Goal: Information Seeking & Learning: Find specific fact

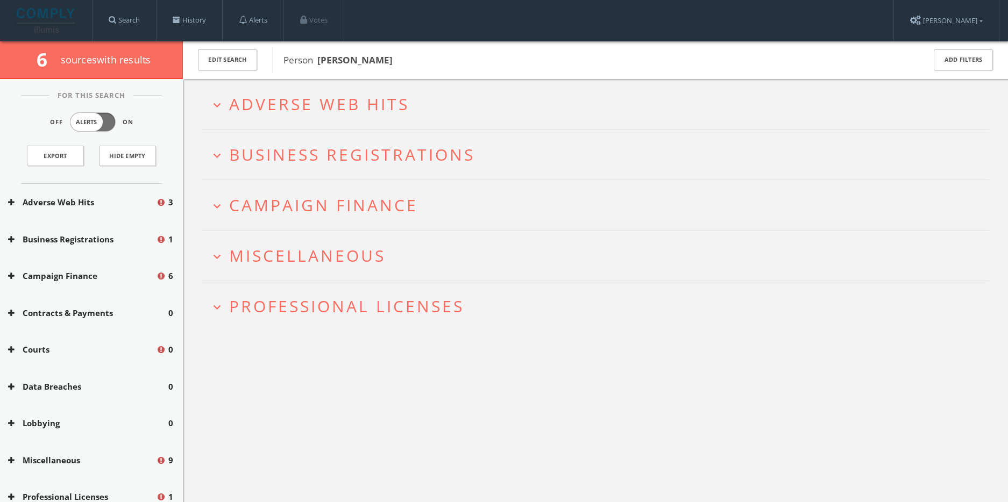
click at [380, 288] on h2 "expand_more Professional Licenses" at bounding box center [595, 306] width 787 height 50
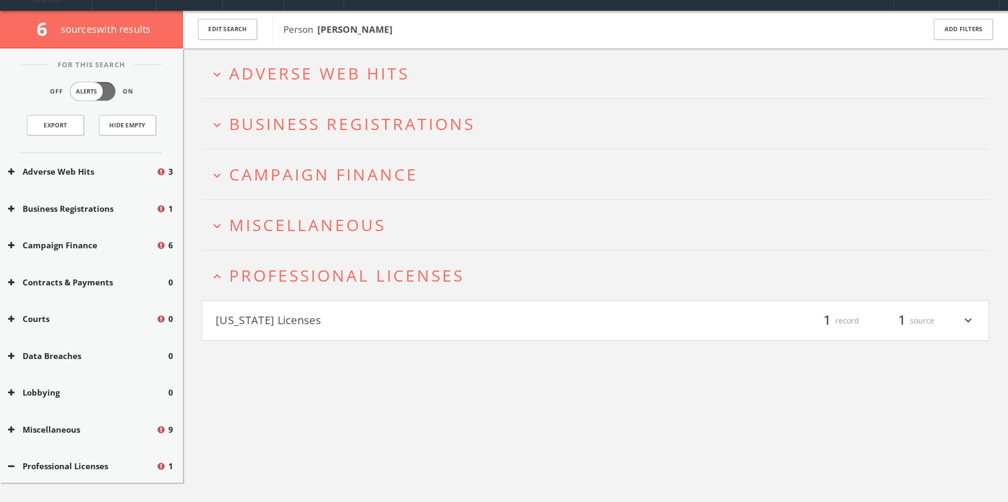
scroll to position [63, 0]
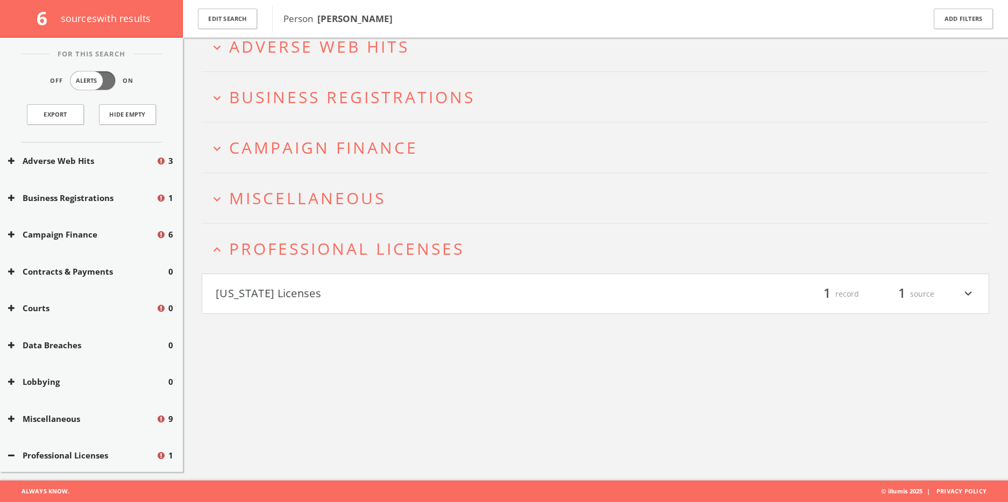
click at [381, 285] on button "[US_STATE] Licenses" at bounding box center [406, 294] width 380 height 18
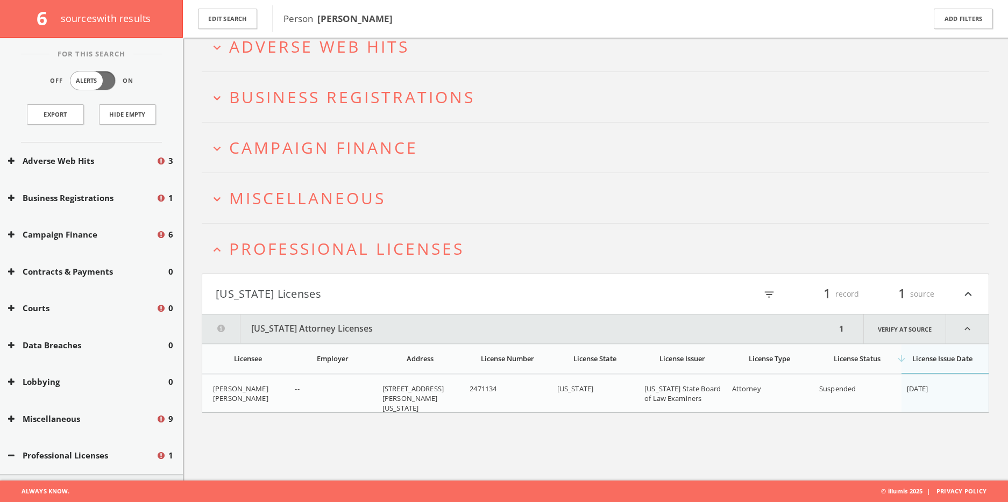
click at [361, 192] on span "Miscellaneous" at bounding box center [307, 198] width 156 height 22
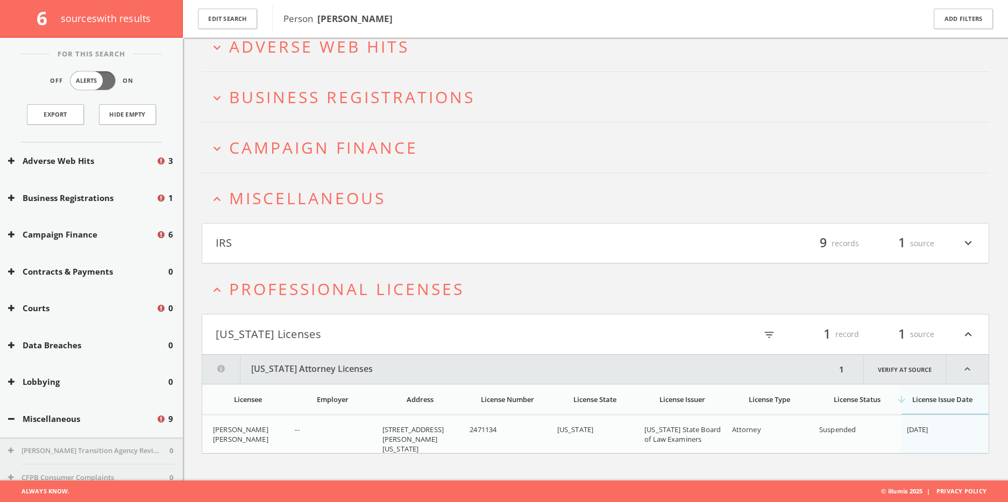
click at [366, 161] on h2 "expand_more Campaign Finance" at bounding box center [595, 148] width 787 height 50
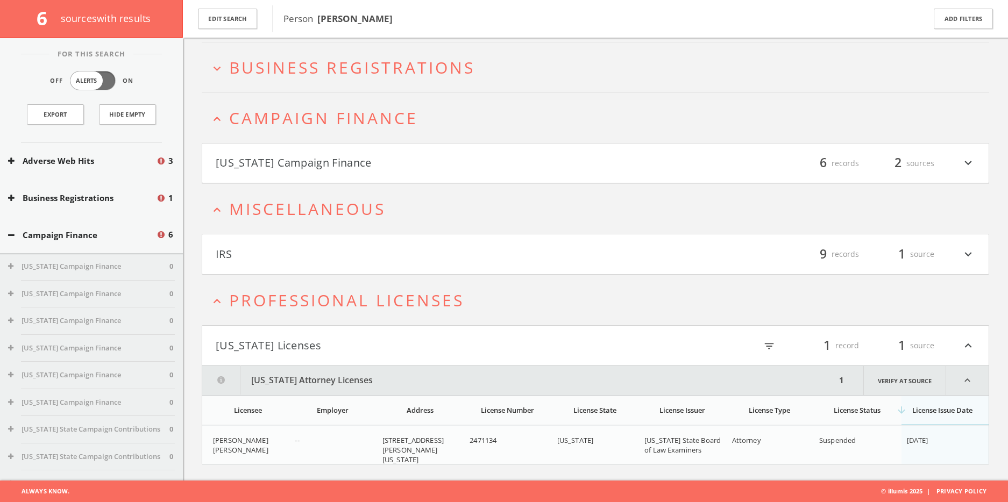
click at [370, 144] on h4 "[US_STATE] Campaign Finance filter_list 6 records 2 sources expand_more" at bounding box center [595, 164] width 786 height 40
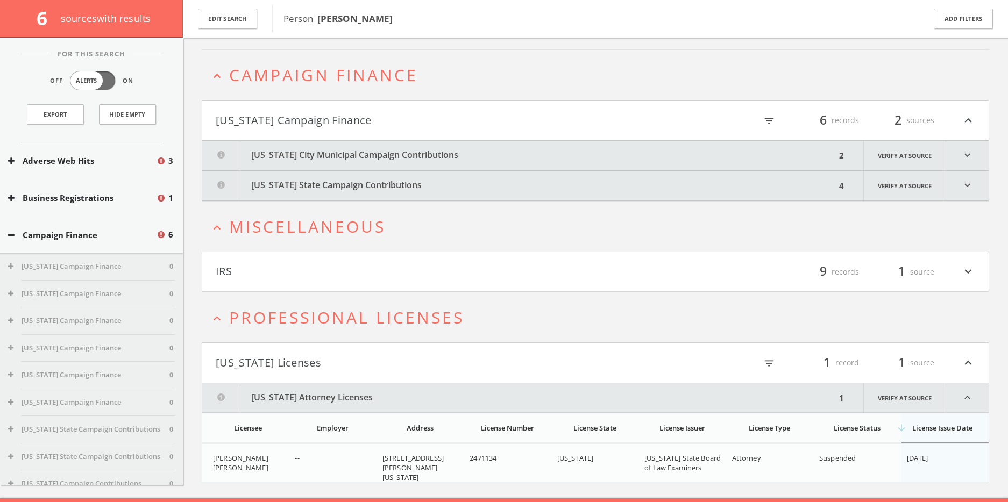
scroll to position [153, 0]
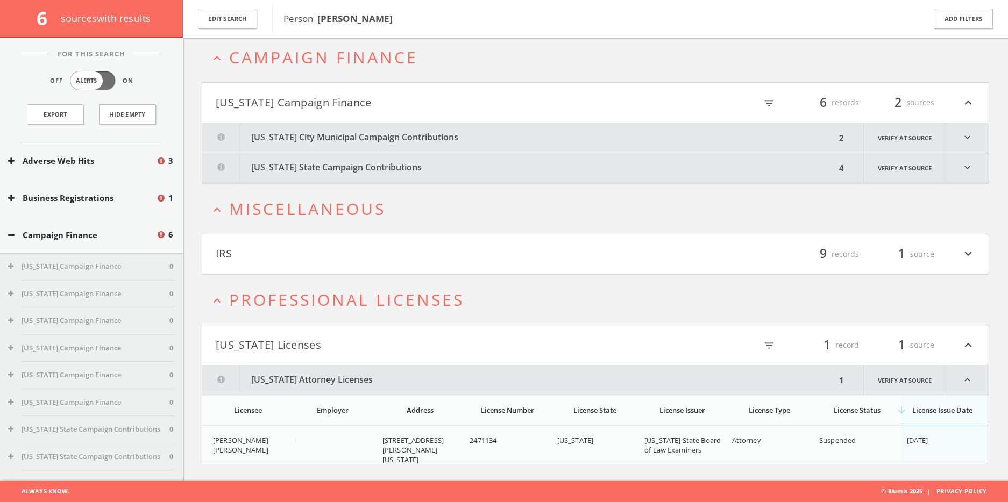
click at [370, 143] on html "Search History Alerts Votes [PERSON_NAME] Edit Profile Change Password Security…" at bounding box center [504, 174] width 1008 height 655
click at [384, 167] on button "[US_STATE] State Campaign Contributions" at bounding box center [518, 168] width 633 height 30
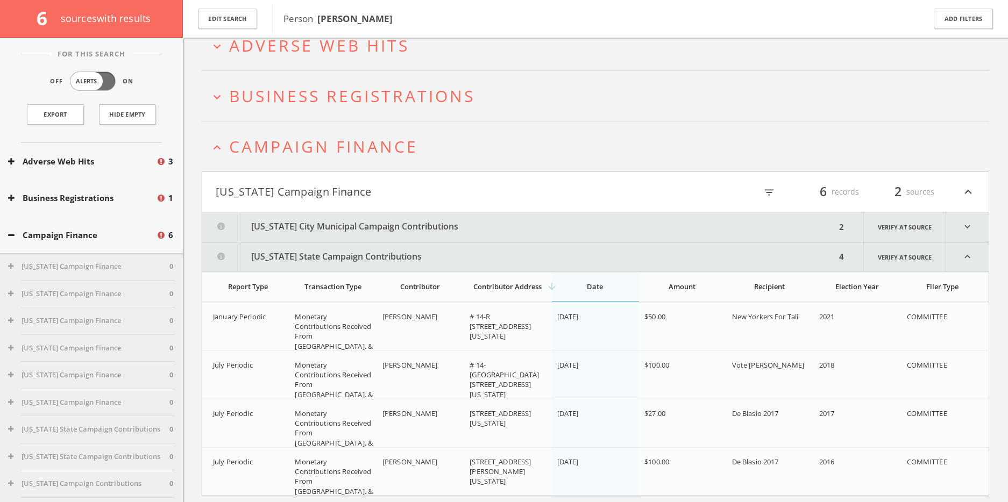
scroll to position [0, 0]
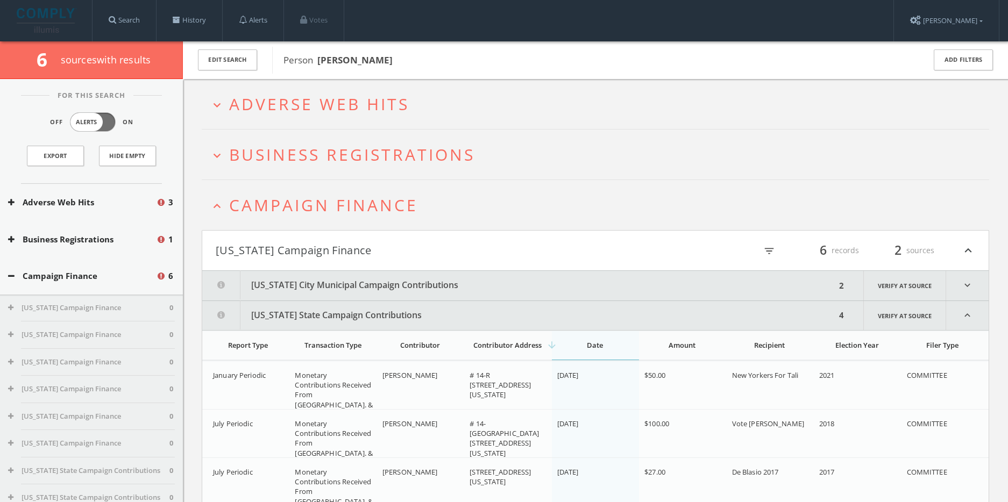
click at [349, 102] on span "Adverse Web Hits" at bounding box center [319, 104] width 180 height 22
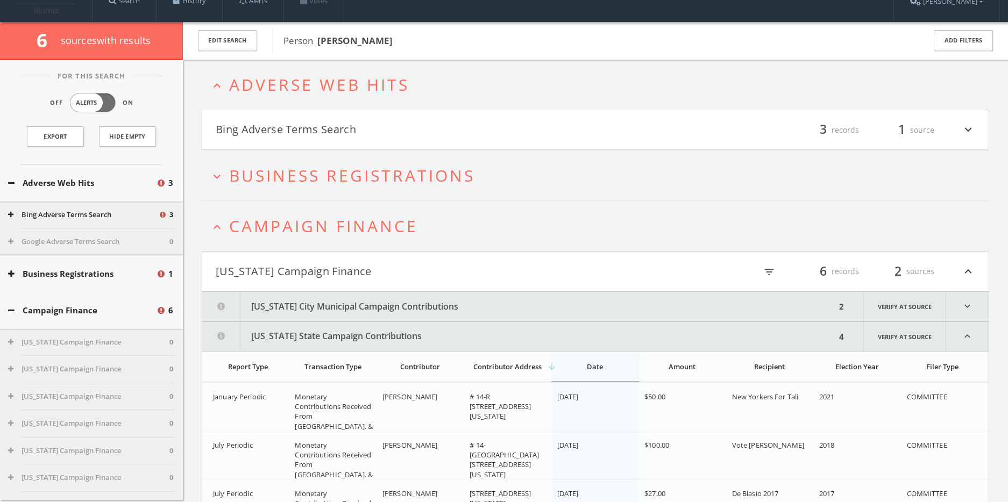
click at [356, 121] on html "Search History Alerts Votes [PERSON_NAME] Edit Profile Change Password Security…" at bounding box center [504, 438] width 1008 height 915
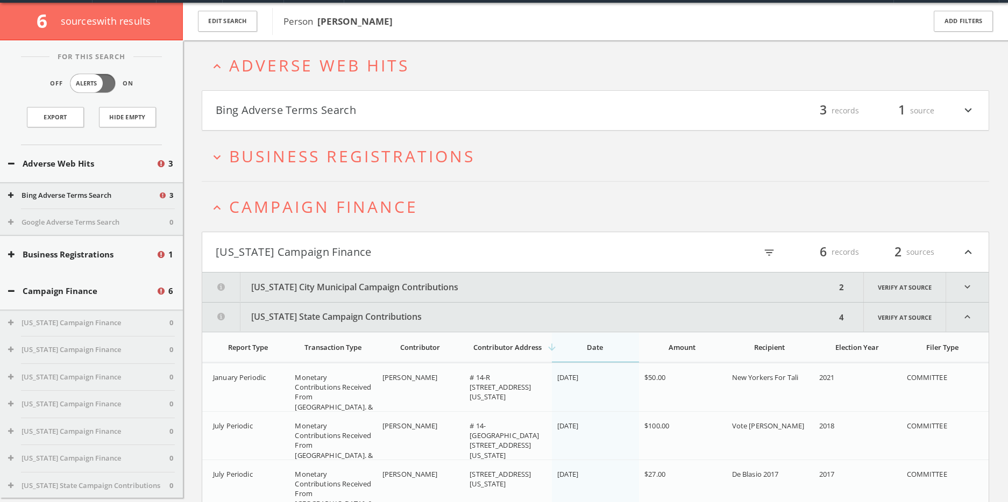
click at [337, 114] on html "Search History Alerts Votes [PERSON_NAME] Edit Profile Change Password Security…" at bounding box center [504, 418] width 1008 height 915
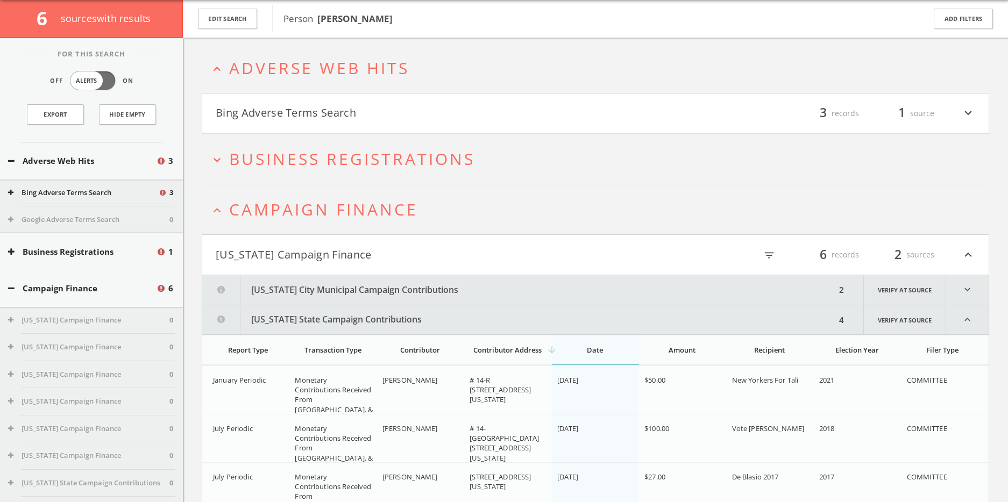
click at [325, 109] on button "Bing Adverse Terms Search" at bounding box center [406, 113] width 380 height 18
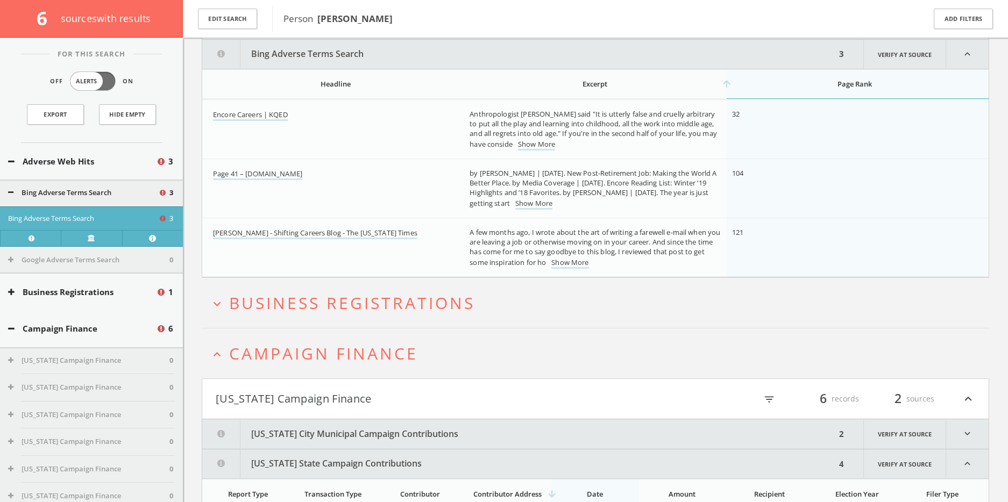
scroll to position [137, 0]
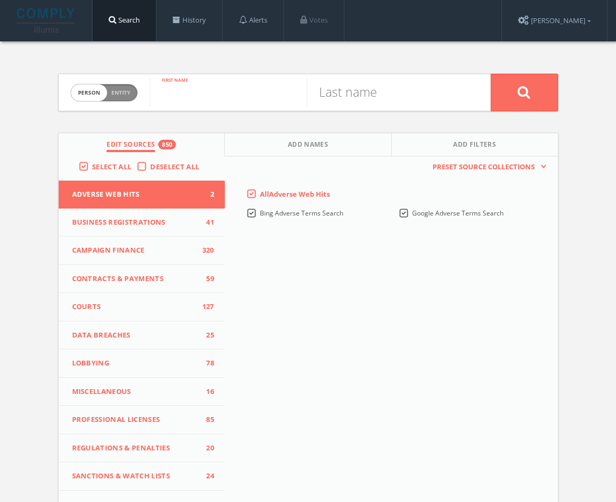
paste input "Leandria Devis"
click at [226, 101] on input "Leandria Devis" at bounding box center [227, 92] width 157 height 28
type input "Leandria"
paste input "Devis"
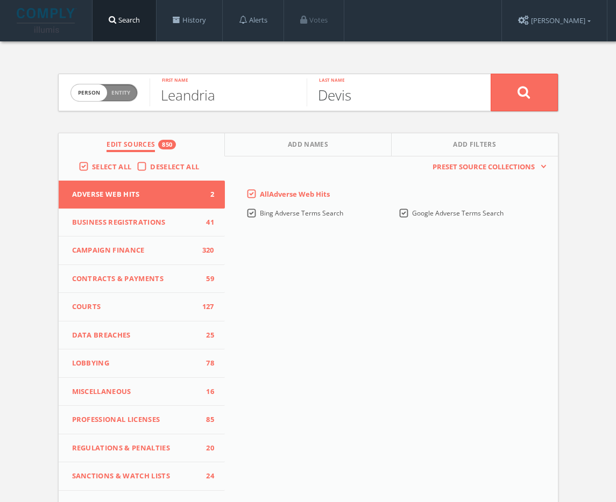
drag, startPoint x: 358, startPoint y: 97, endPoint x: 534, endPoint y: 88, distance: 176.6
click at [534, 88] on form "Person Entity person Leandria First name Devis Last name" at bounding box center [308, 93] width 500 height 38
type input "Devis"
click at [533, 88] on button at bounding box center [523, 93] width 67 height 38
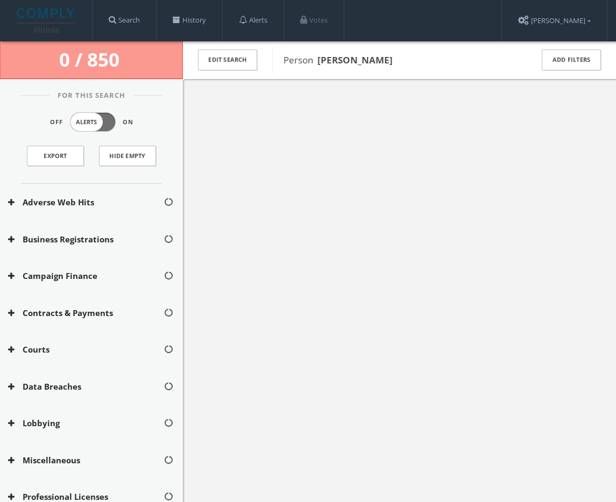
drag, startPoint x: 401, startPoint y: 61, endPoint x: 320, endPoint y: 57, distance: 80.2
click at [320, 57] on span "Person Leandria Devis" at bounding box center [400, 60] width 235 height 14
copy b "Leandria Devis"
